Goal: Information Seeking & Learning: Learn about a topic

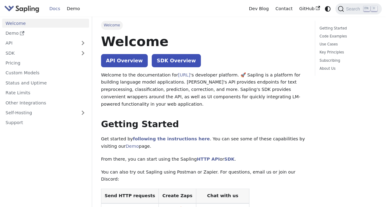
click at [57, 9] on link "Docs" at bounding box center [54, 9] width 17 height 10
